Goal: Information Seeking & Learning: Learn about a topic

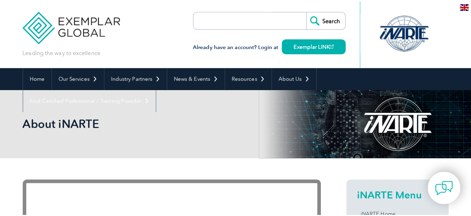
scroll to position [10, 0]
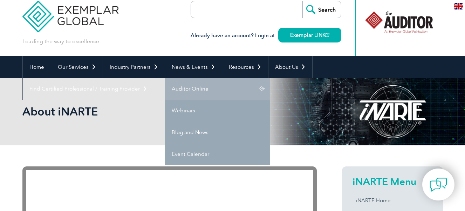
click at [198, 90] on link "Auditor Online" at bounding box center [217, 89] width 105 height 22
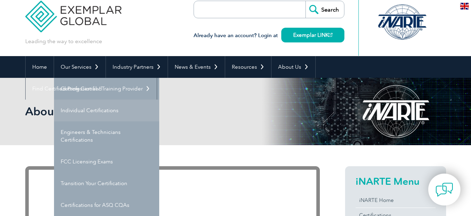
click at [95, 109] on link "Individual Certifications" at bounding box center [106, 111] width 105 height 22
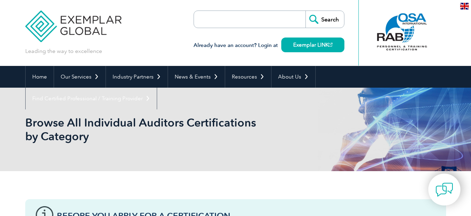
click at [276, 16] on form "Search" at bounding box center [269, 20] width 151 height 18
click at [313, 18] on input "Search" at bounding box center [324, 19] width 39 height 17
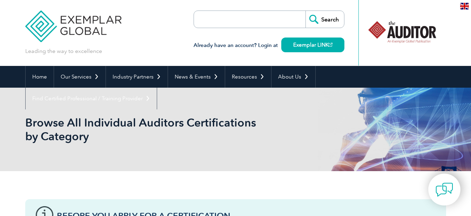
click at [275, 15] on form "Search" at bounding box center [269, 20] width 151 height 18
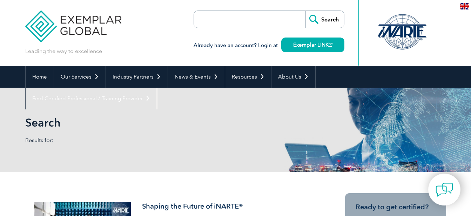
click at [271, 15] on input "search" at bounding box center [234, 19] width 74 height 17
type input "electrostatic discharghe"
click at [305, 11] on input "Search" at bounding box center [324, 19] width 39 height 17
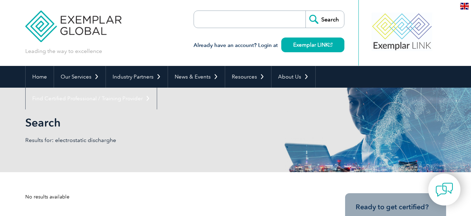
click at [273, 22] on form "Search" at bounding box center [269, 20] width 151 height 18
click at [263, 21] on input "search" at bounding box center [234, 19] width 74 height 17
